Goal: Information Seeking & Learning: Learn about a topic

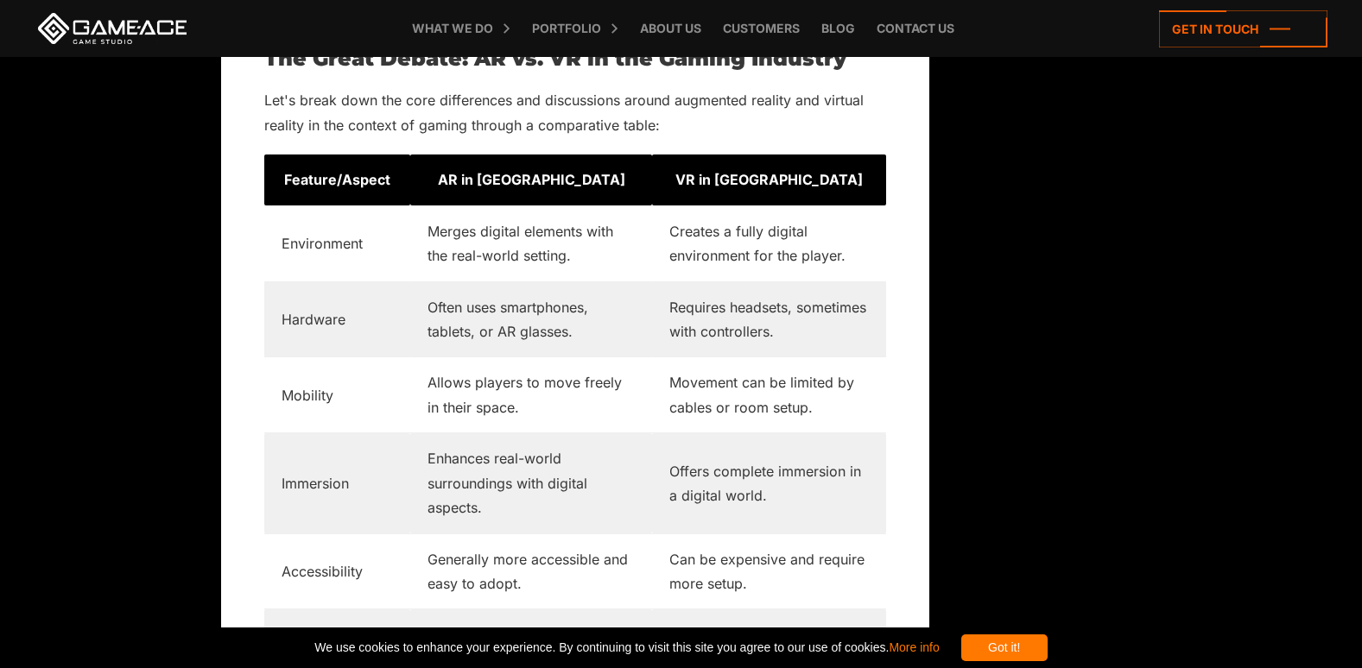
scroll to position [3454, 0]
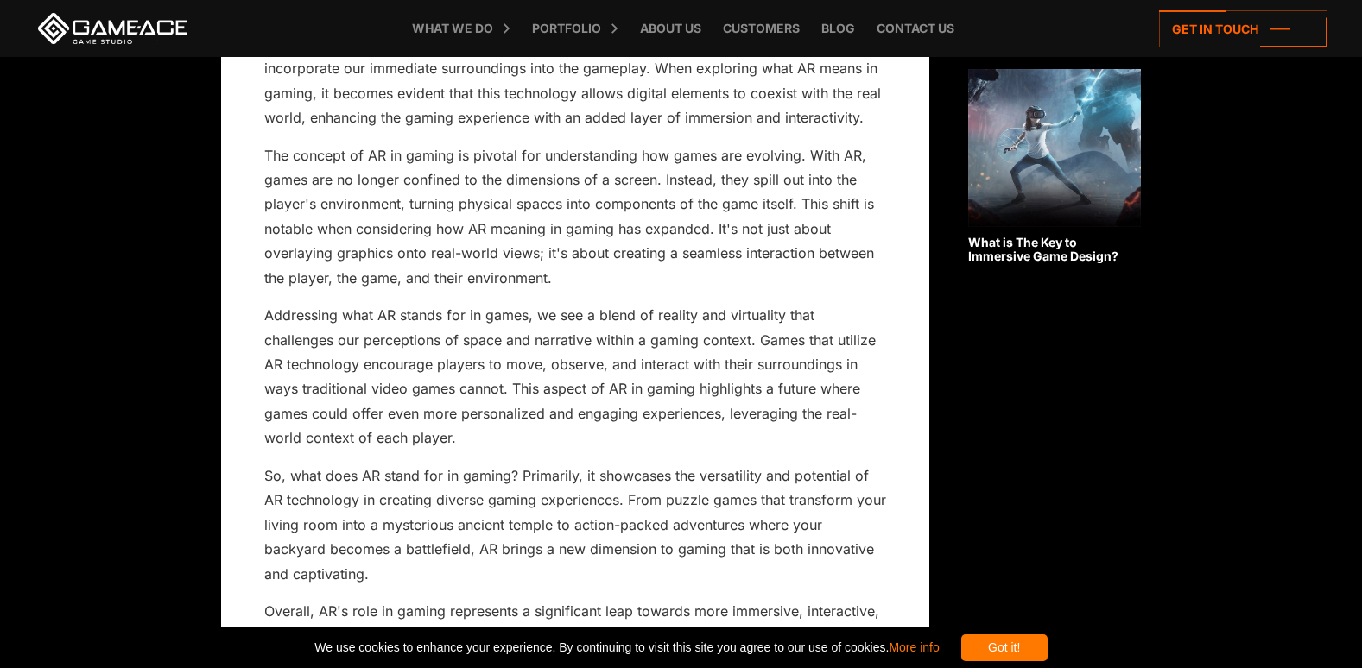
scroll to position [1209, 0]
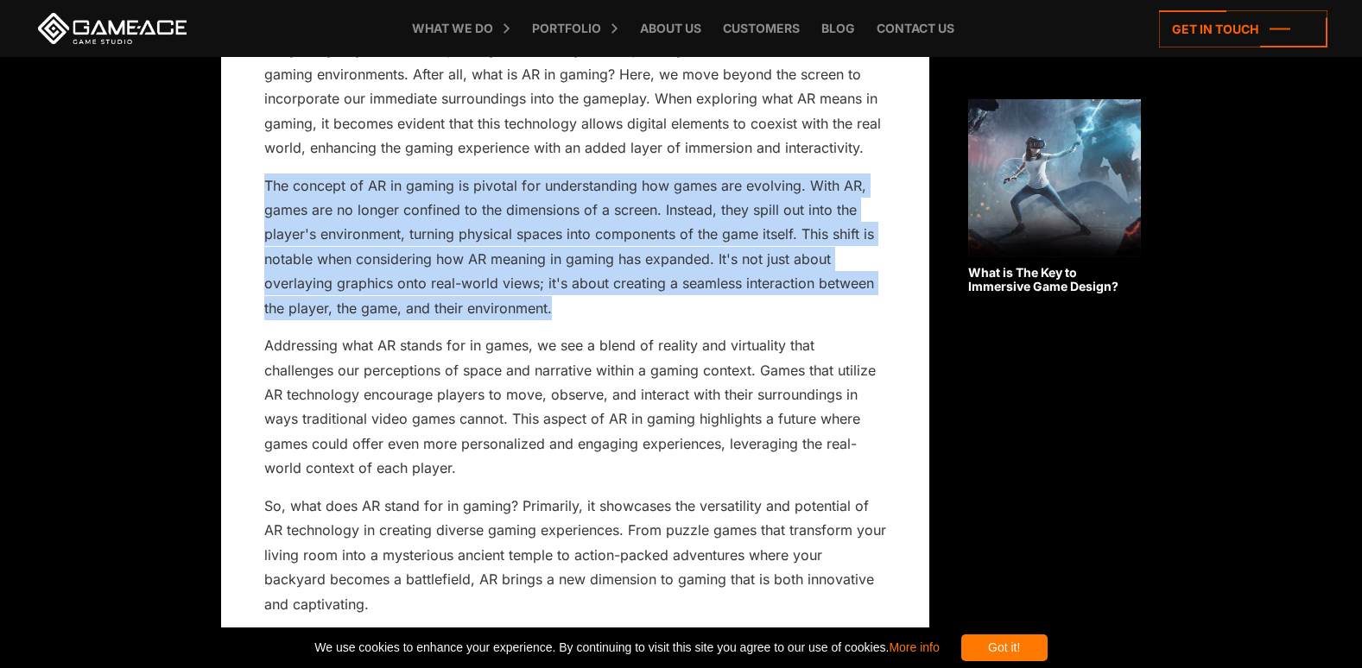
drag, startPoint x: 269, startPoint y: 179, endPoint x: 561, endPoint y: 318, distance: 324.0
click at [561, 318] on p "The concept of AR in gaming is pivotal for understanding how games are evolving…" at bounding box center [575, 248] width 622 height 148
copy p "The concept of AR in gaming is pivotal for understanding how games are evolving…"
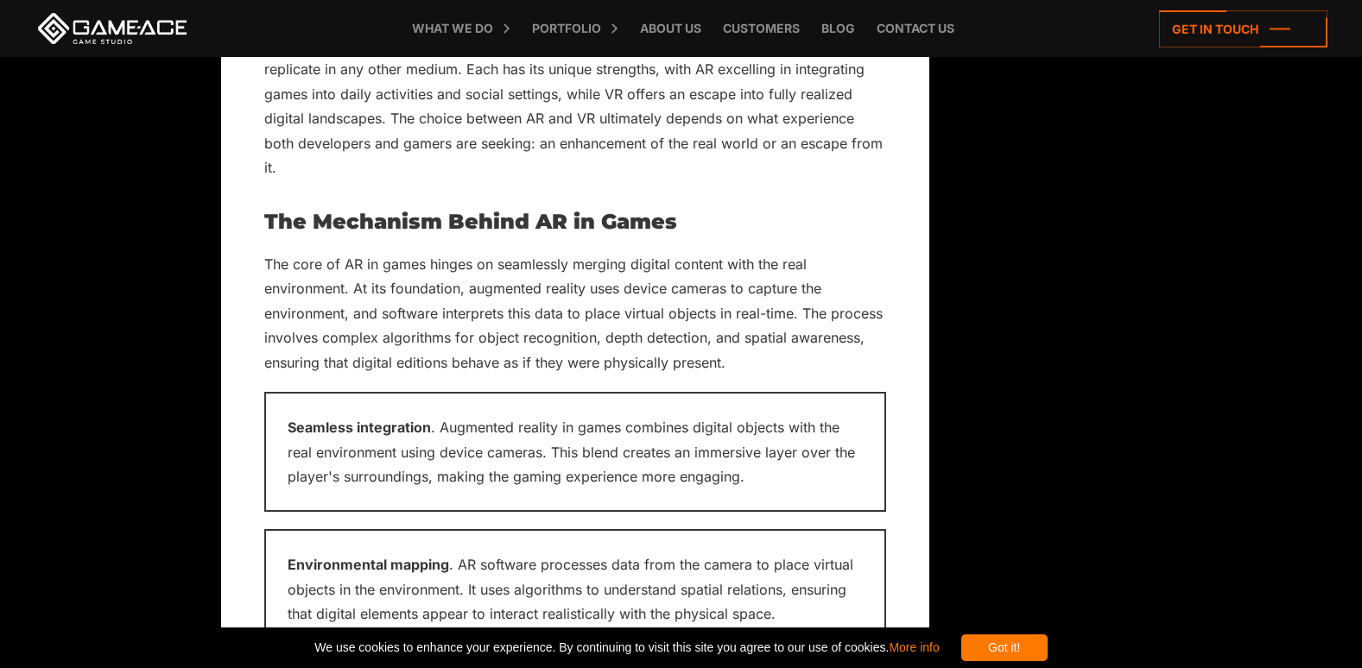
scroll to position [3972, 0]
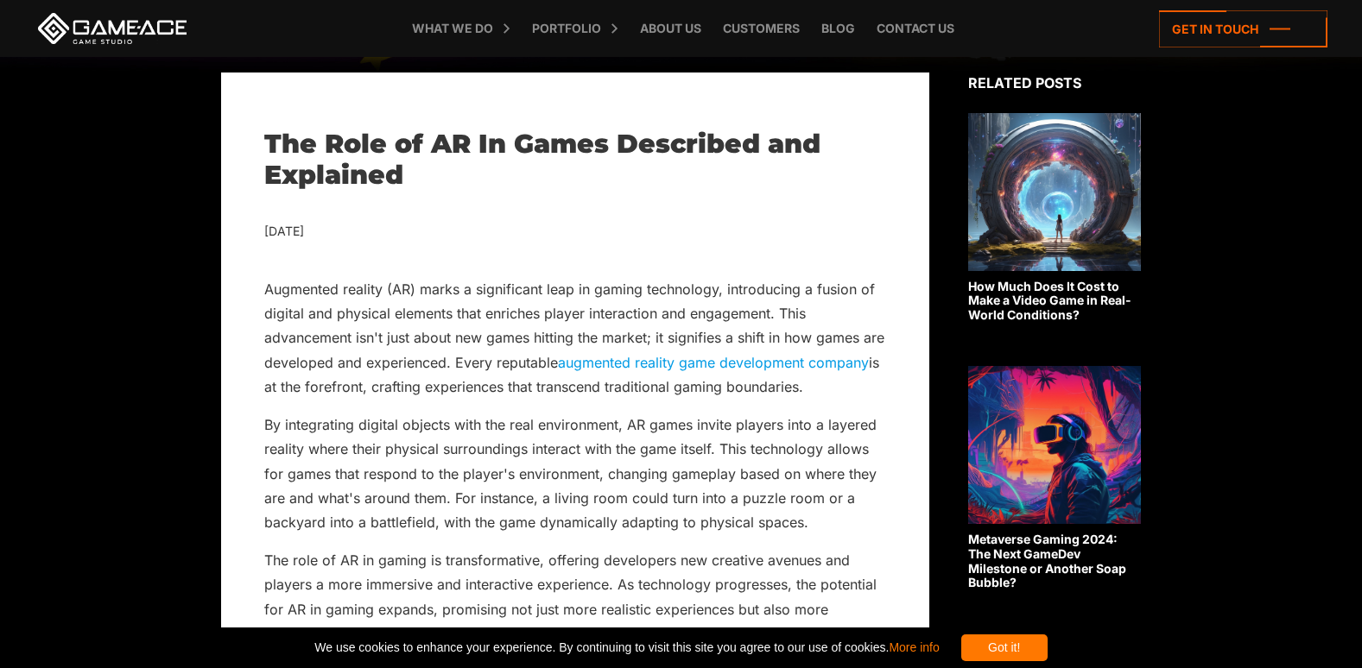
scroll to position [691, 0]
